Goal: Task Accomplishment & Management: Manage account settings

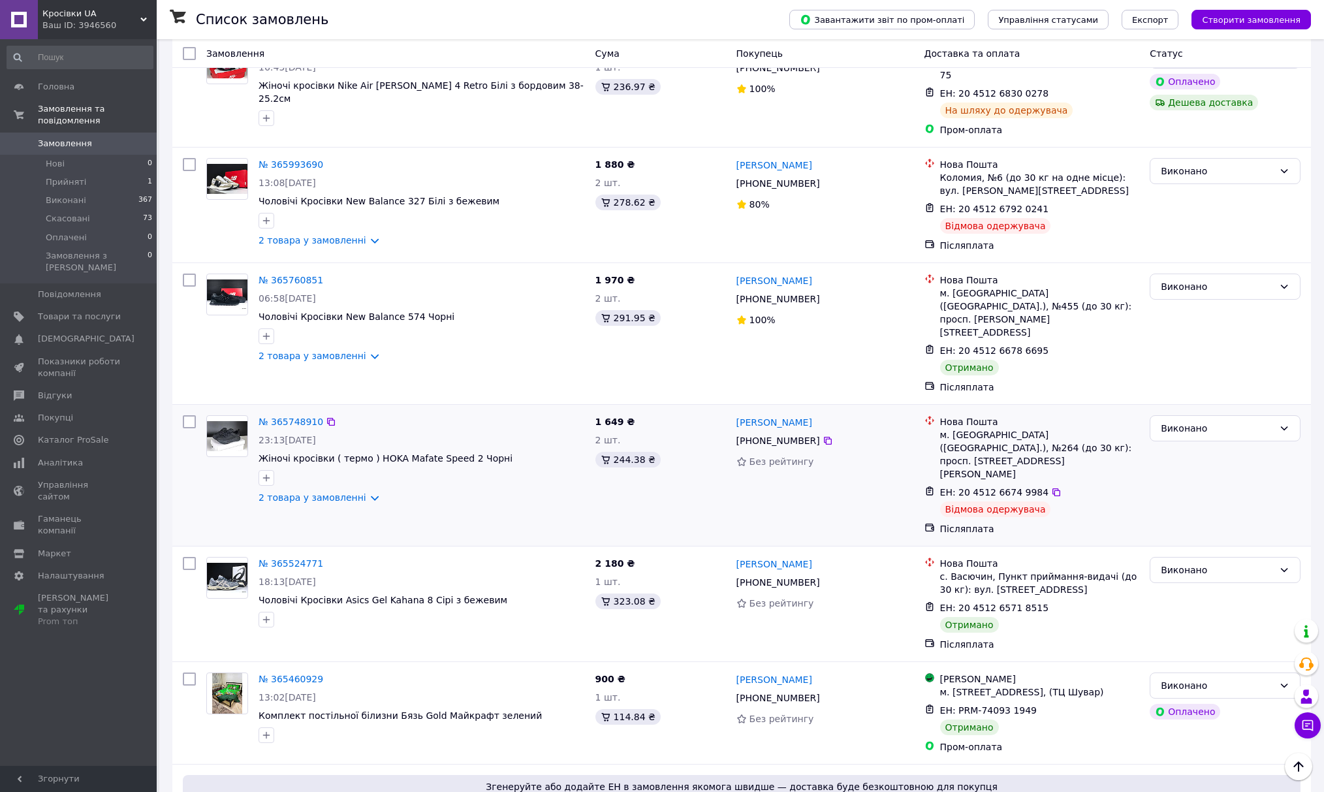
scroll to position [696, 0]
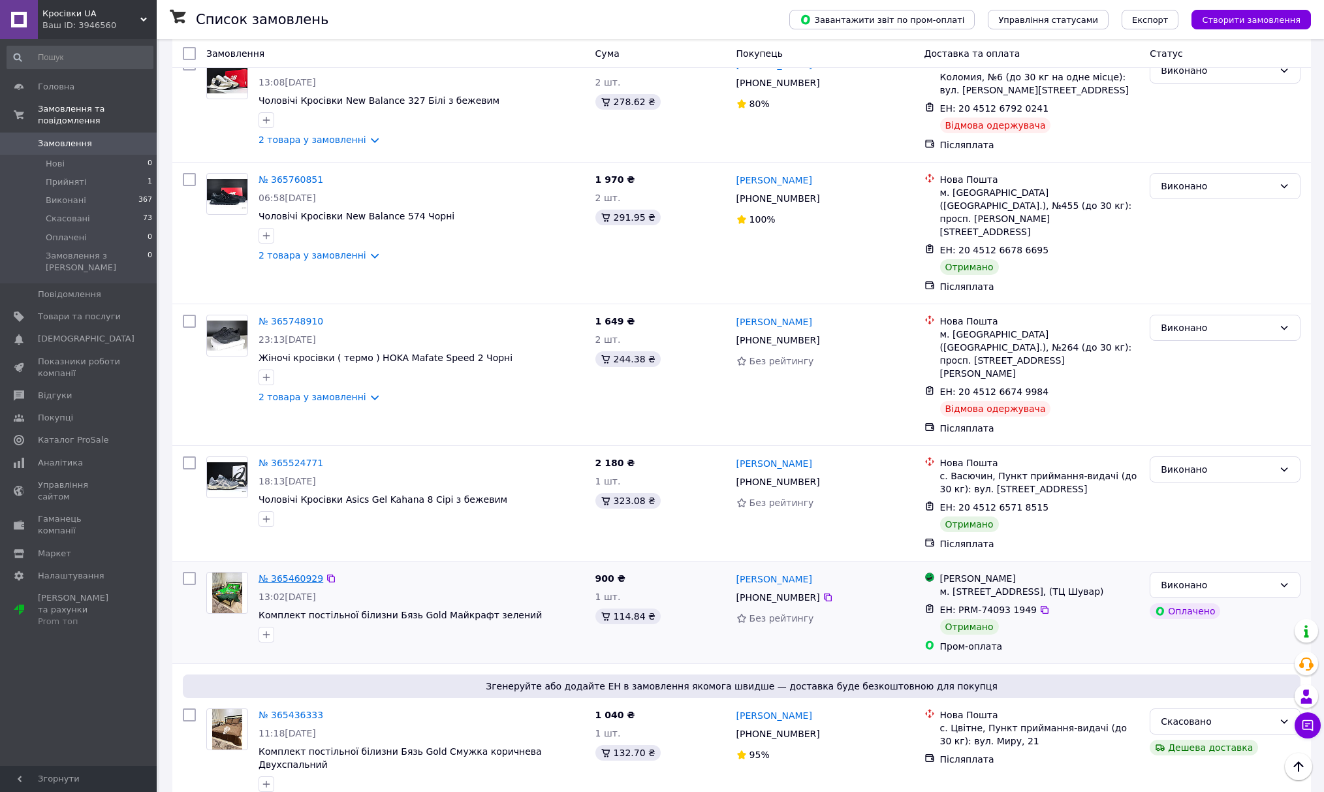
click at [294, 573] on link "№ 365460929" at bounding box center [290, 578] width 65 height 10
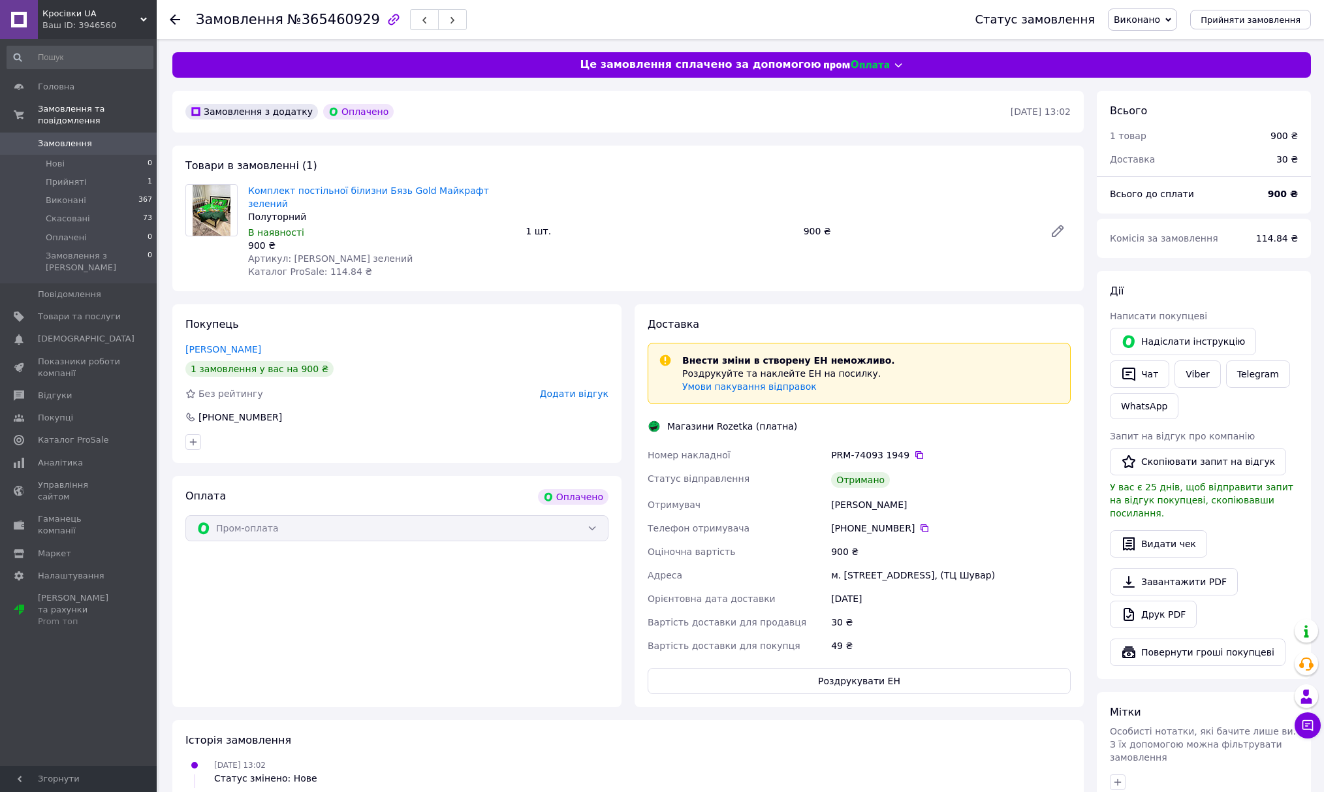
scroll to position [55, 0]
click at [74, 138] on span "Замовлення" at bounding box center [65, 144] width 54 height 12
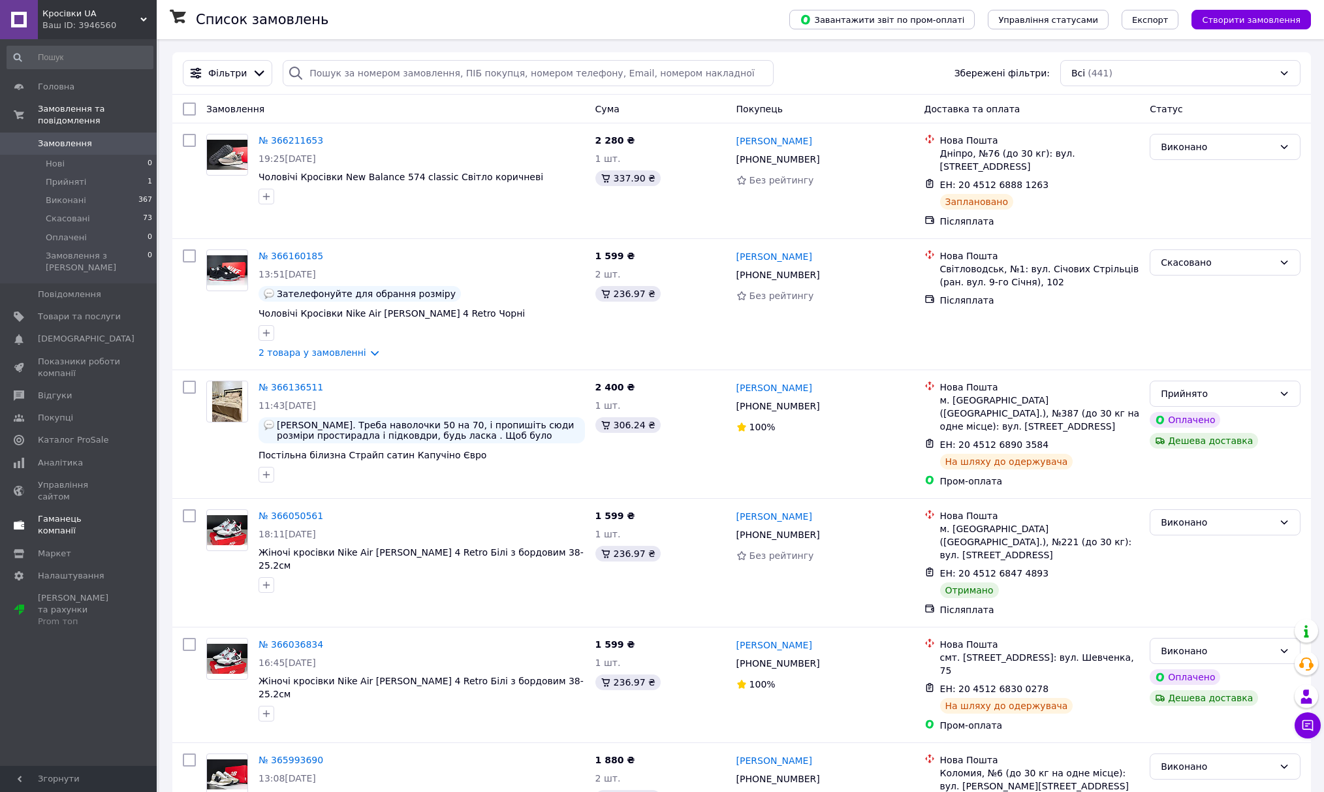
click at [74, 513] on span "Гаманець компанії" at bounding box center [79, 524] width 83 height 23
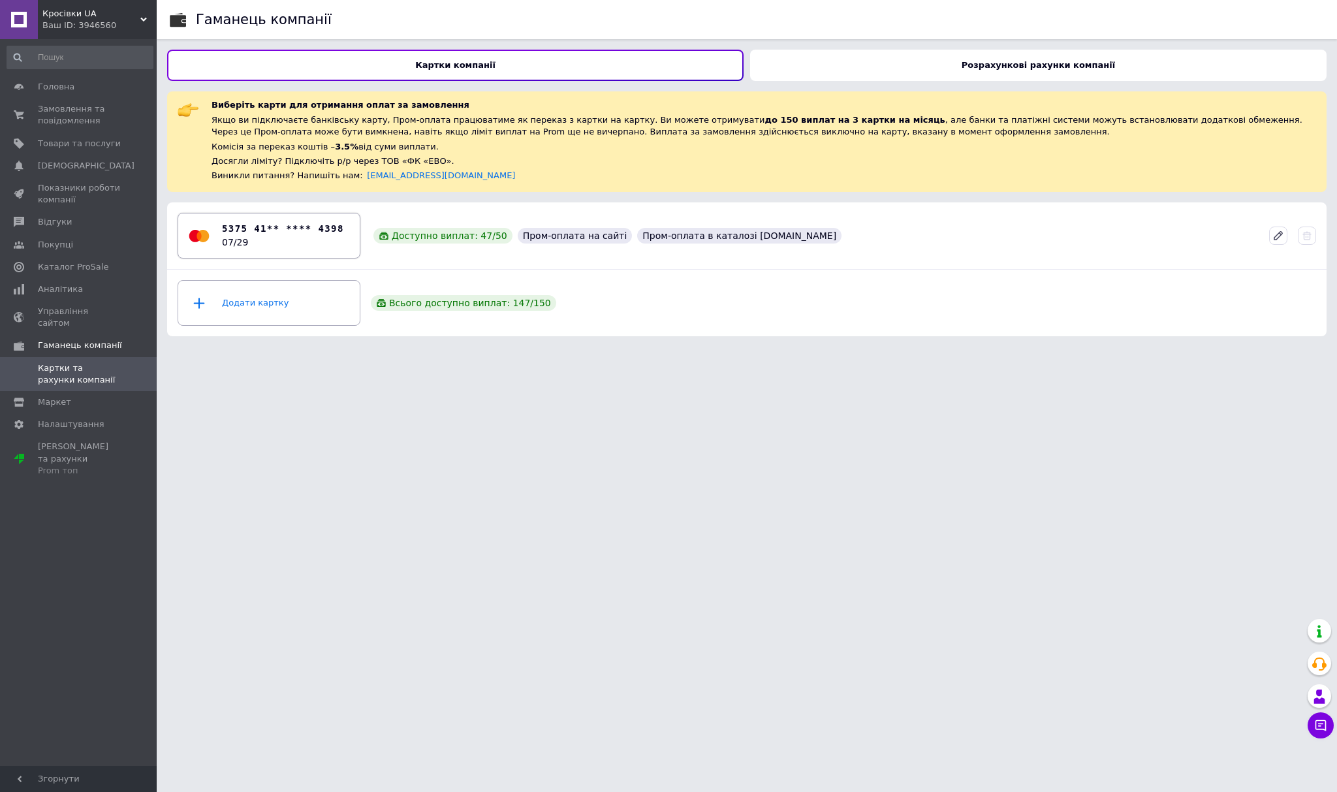
click at [315, 228] on b "5375 41** **** 4398" at bounding box center [283, 229] width 122 height 14
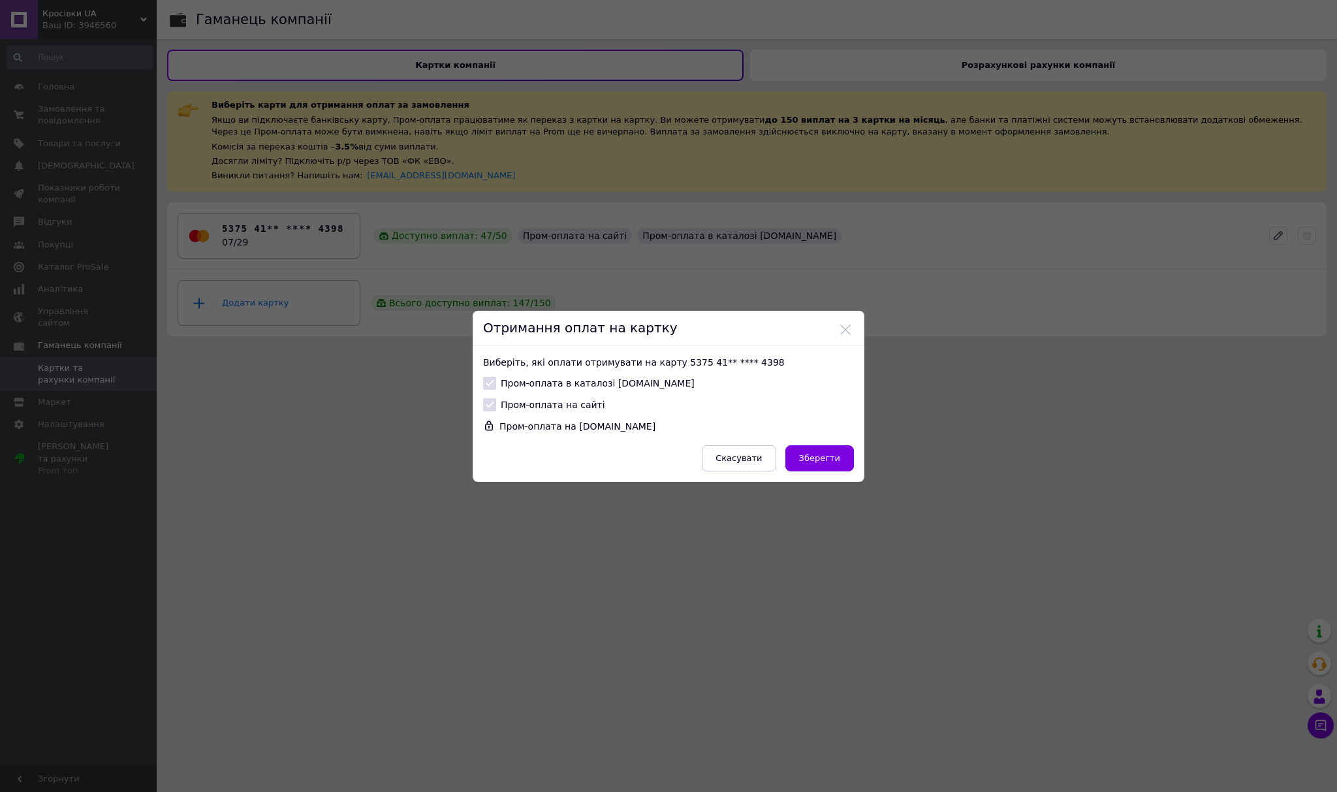
click at [382, 415] on div "Отримання оплат на картку Виберіть, які оплати отримувати на карту 5375 41** **…" at bounding box center [668, 396] width 1337 height 792
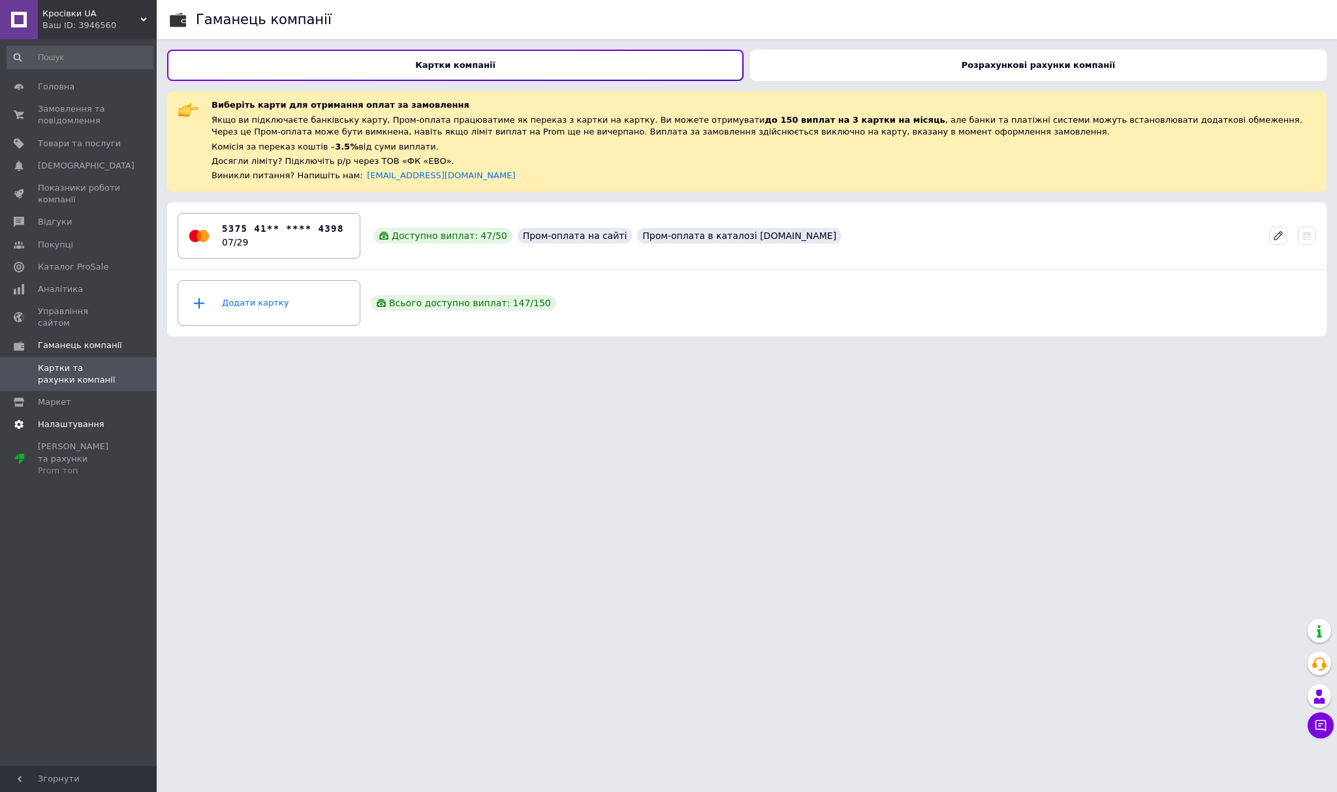
click at [82, 418] on span "Налаштування" at bounding box center [71, 424] width 67 height 12
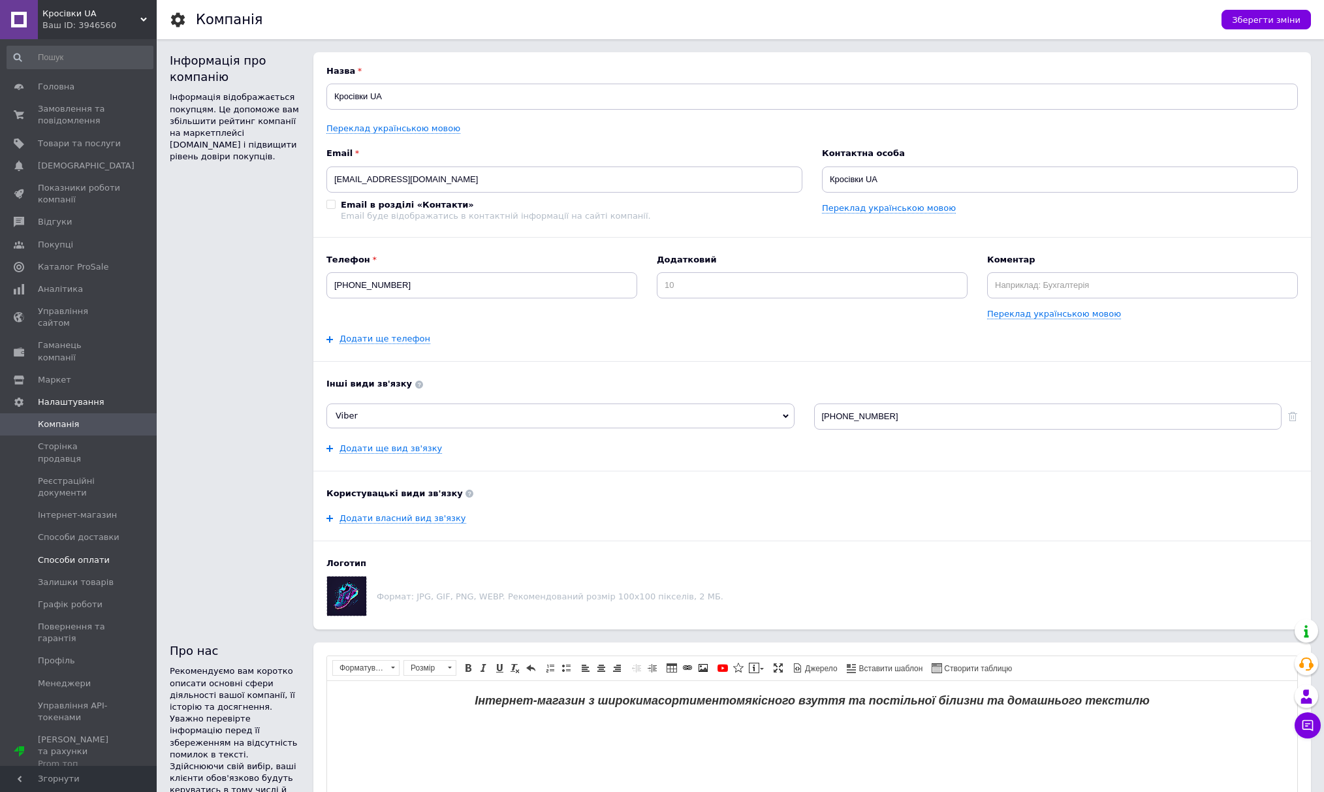
click at [101, 554] on span "Способи оплати" at bounding box center [74, 560] width 72 height 12
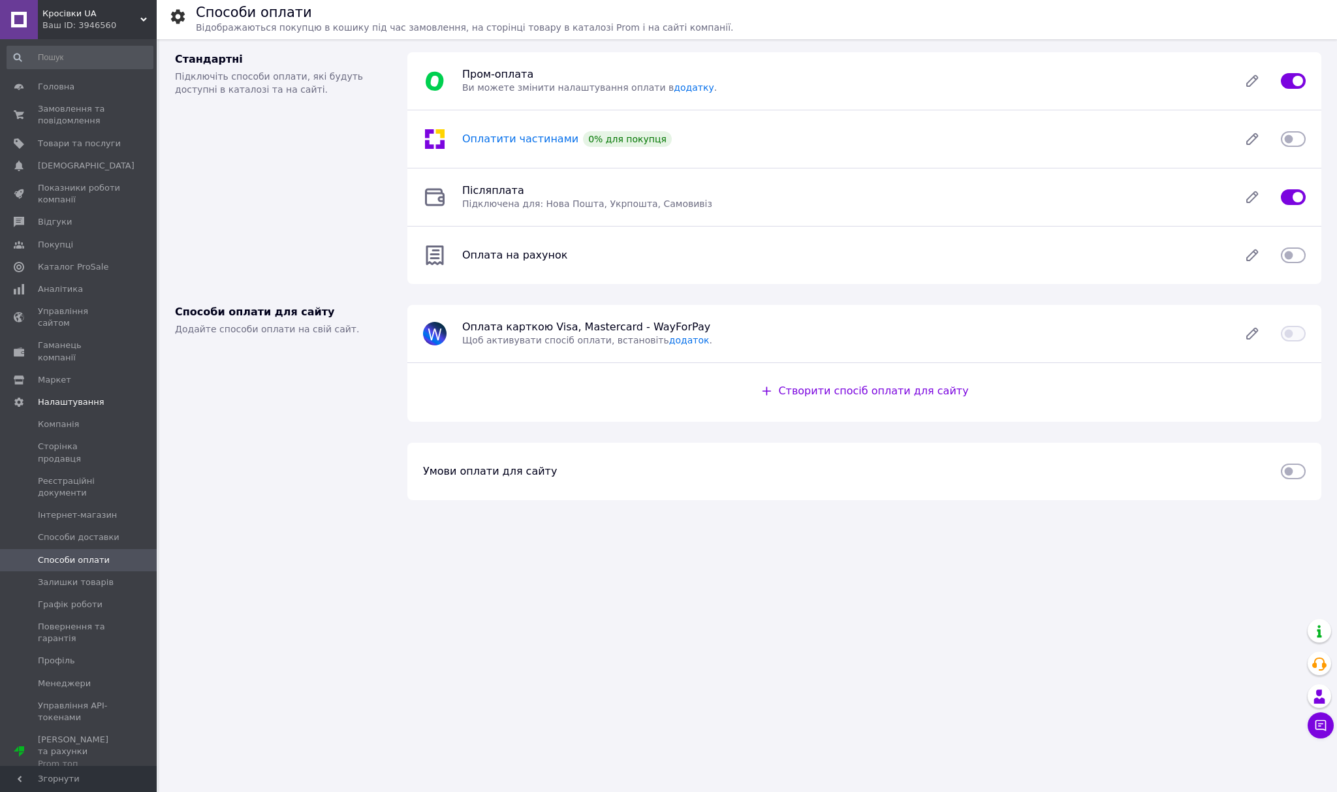
click at [527, 141] on span "Оплатити частинами" at bounding box center [520, 139] width 116 height 12
click at [674, 89] on link "додатку" at bounding box center [694, 87] width 40 height 10
click at [78, 265] on span "Каталог ProSale" at bounding box center [73, 267] width 70 height 12
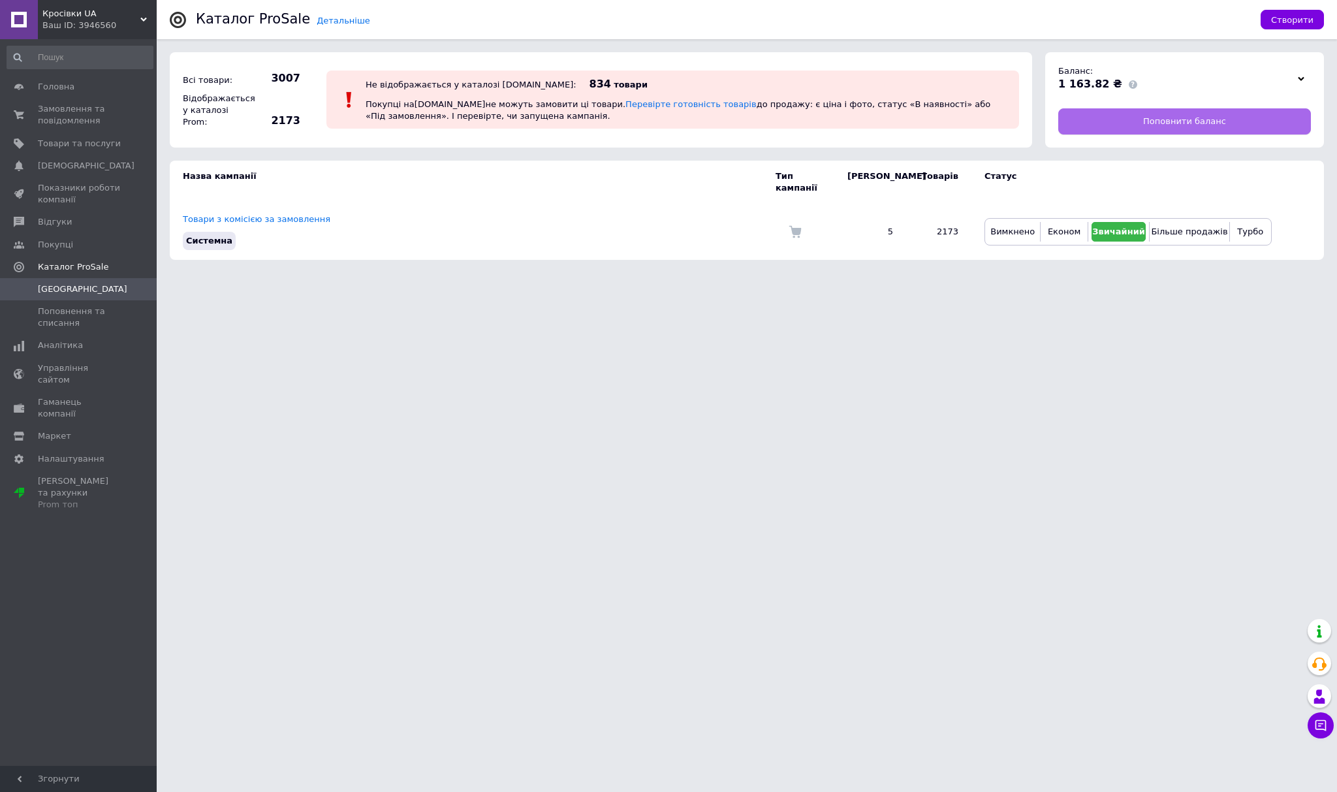
click at [1133, 121] on link "Поповнити баланс" at bounding box center [1184, 121] width 253 height 26
click at [56, 108] on span "Замовлення та повідомлення" at bounding box center [79, 114] width 83 height 23
